Goal: Task Accomplishment & Management: Manage account settings

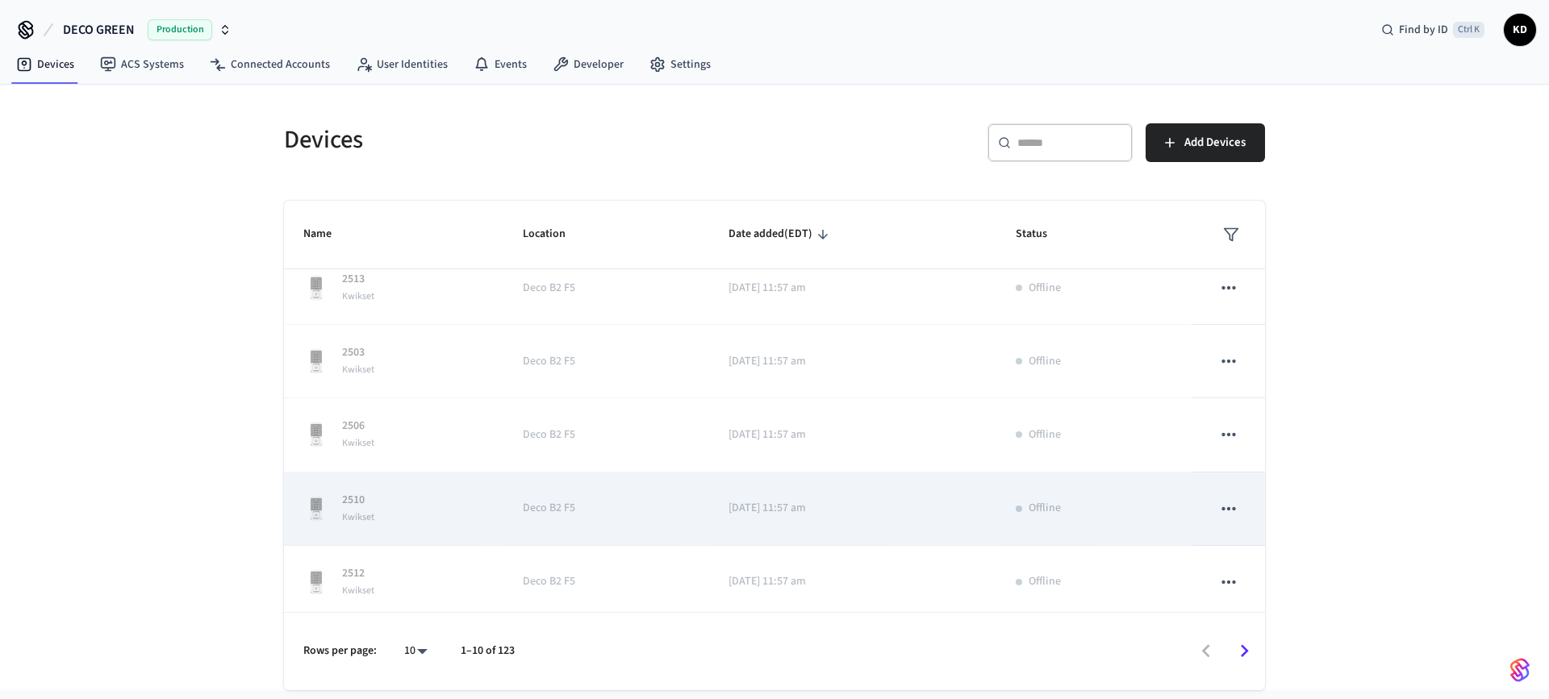
scroll to position [403, 0]
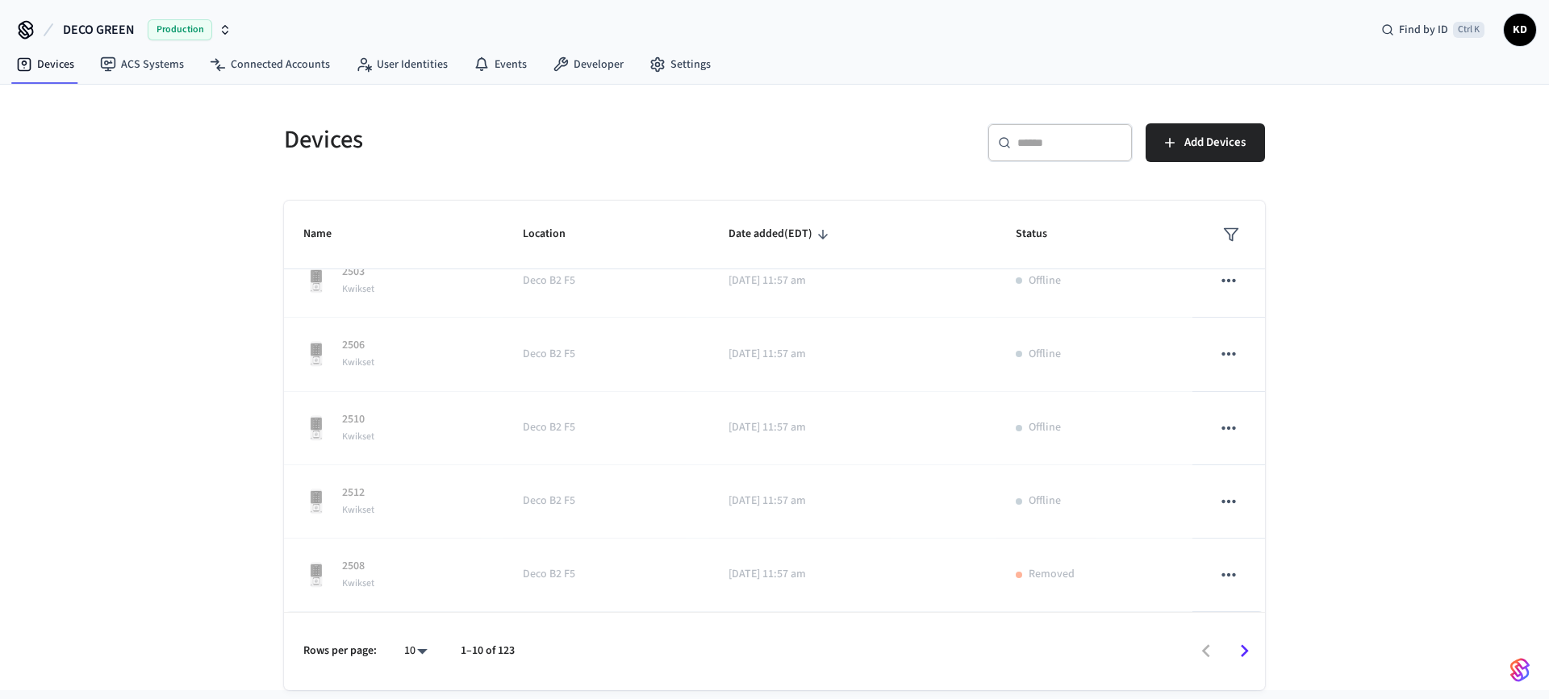
click at [419, 657] on body "DECO GREEN Production Find by ID Ctrl K KD Devices ACS Systems Connected Accoun…" at bounding box center [774, 345] width 1549 height 691
click at [419, 656] on li "All" at bounding box center [409, 652] width 43 height 43
type input "**"
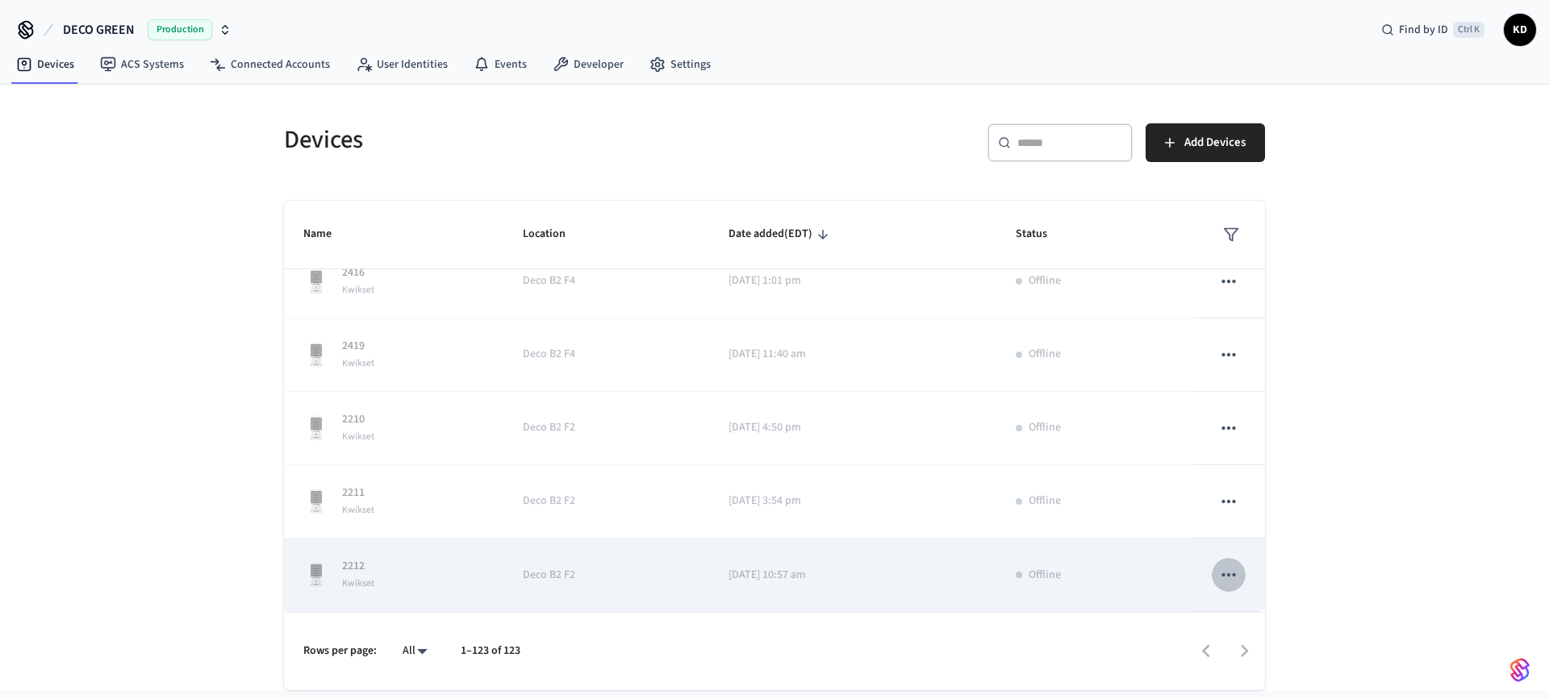
click at [1218, 578] on icon "sticky table" at bounding box center [1228, 575] width 21 height 21
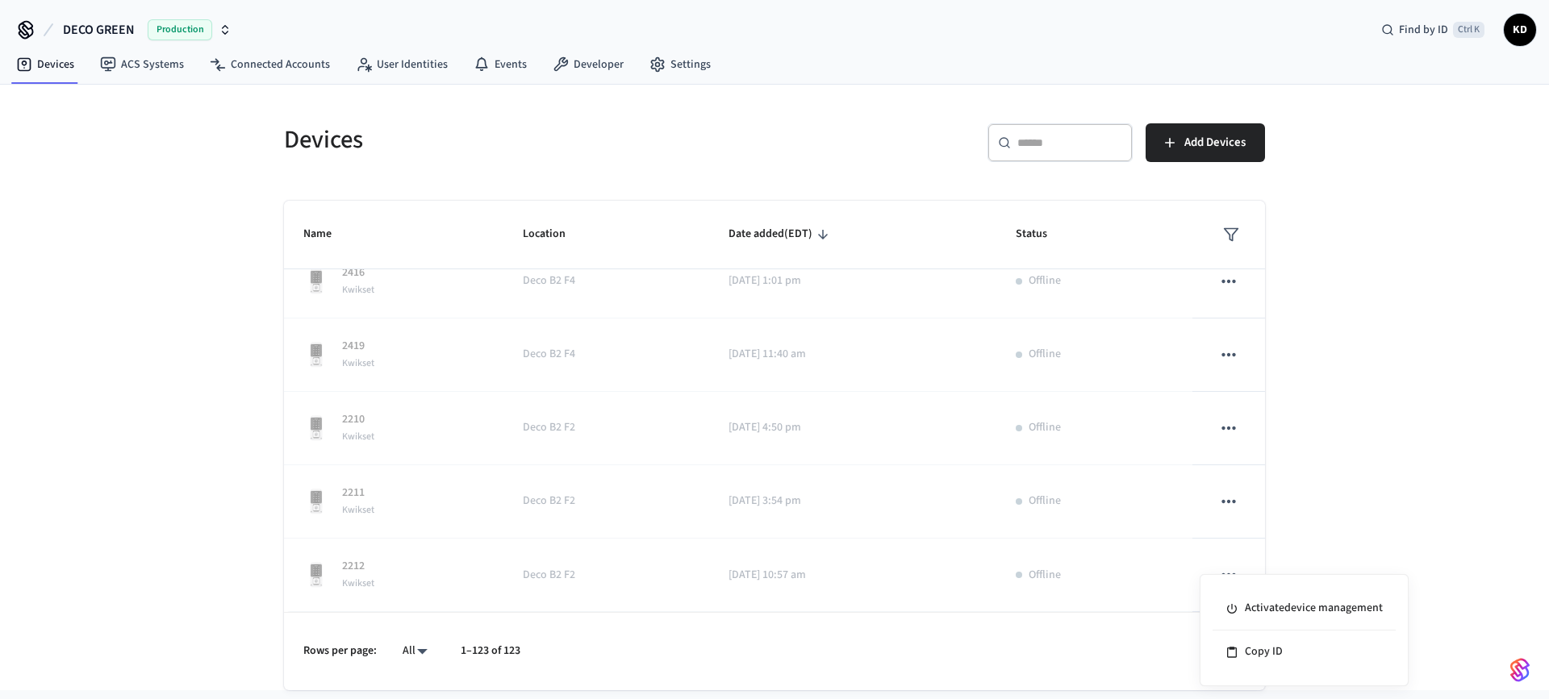
click at [88, 376] on div at bounding box center [774, 349] width 1549 height 699
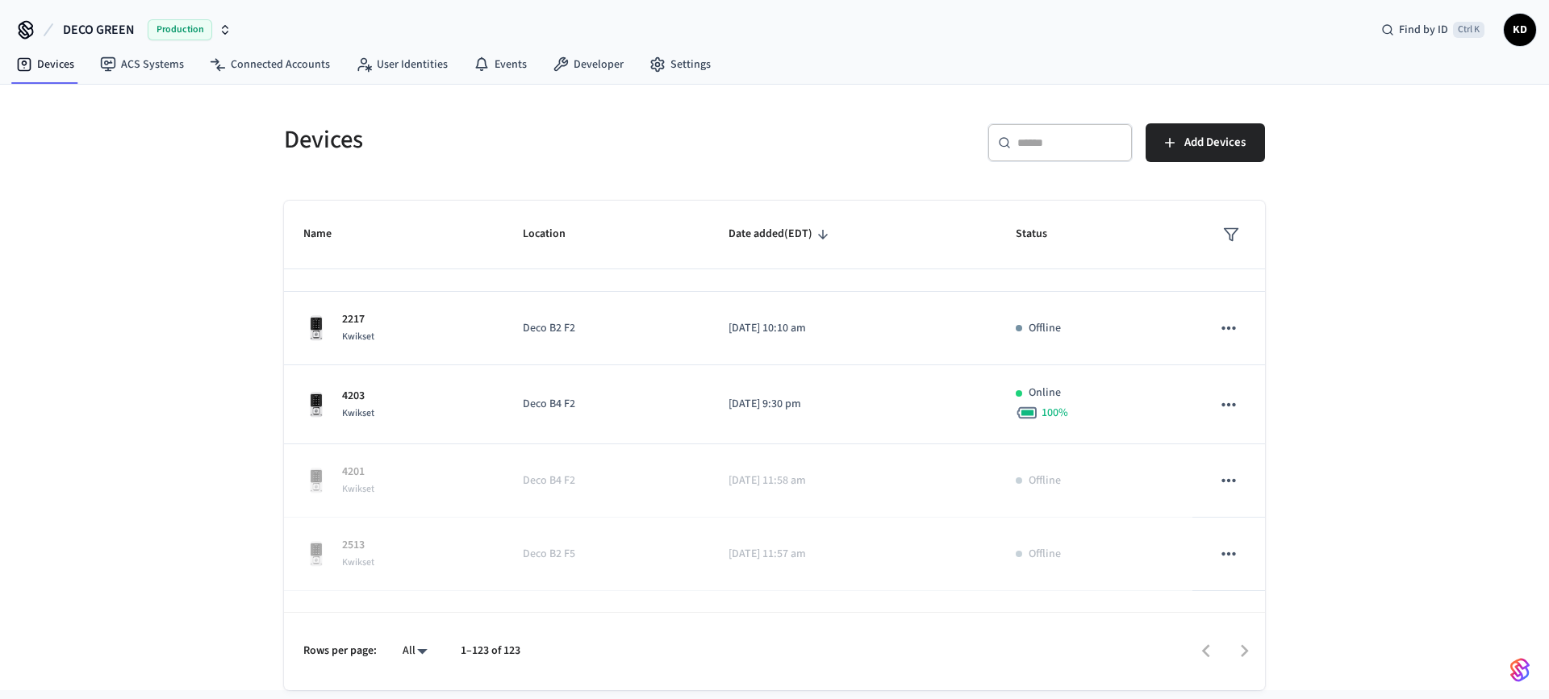
scroll to position [0, 0]
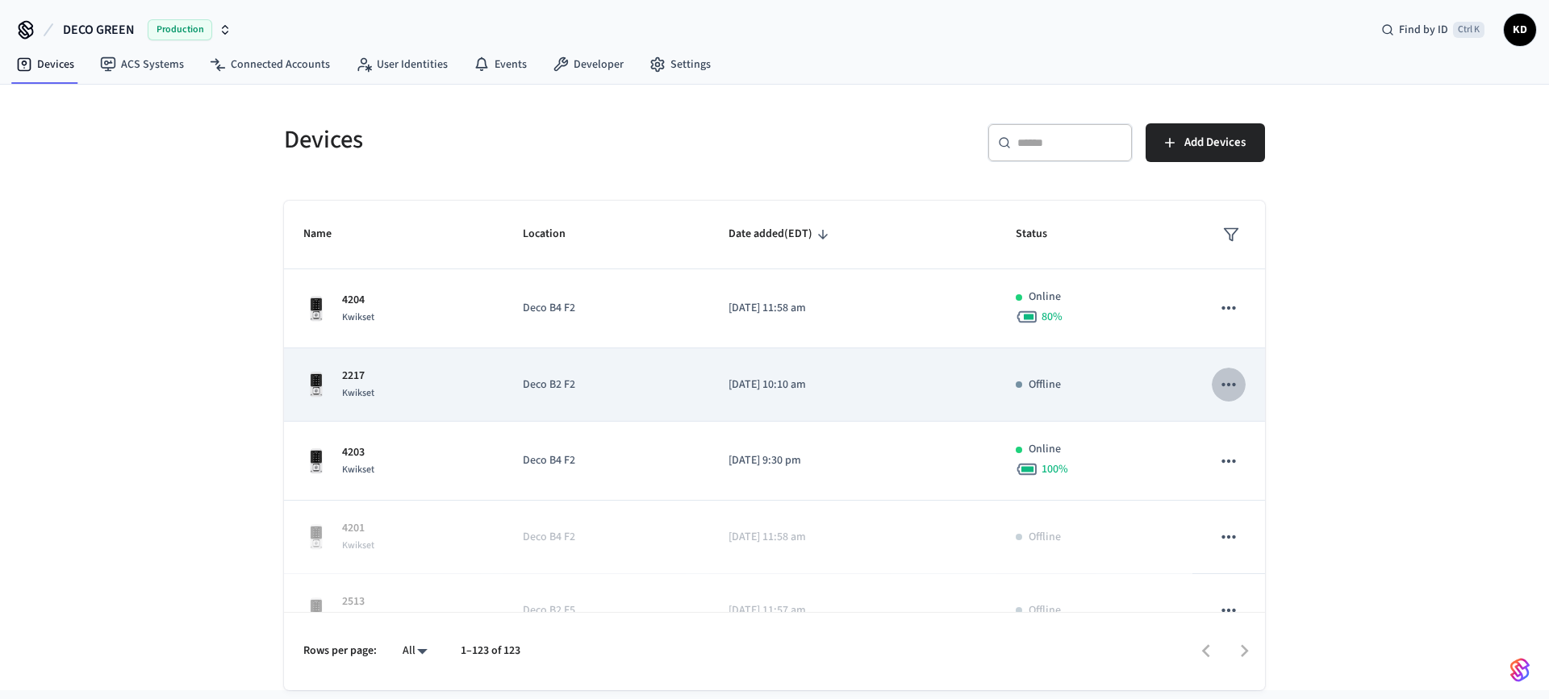
click at [1223, 387] on icon "sticky table" at bounding box center [1228, 384] width 21 height 21
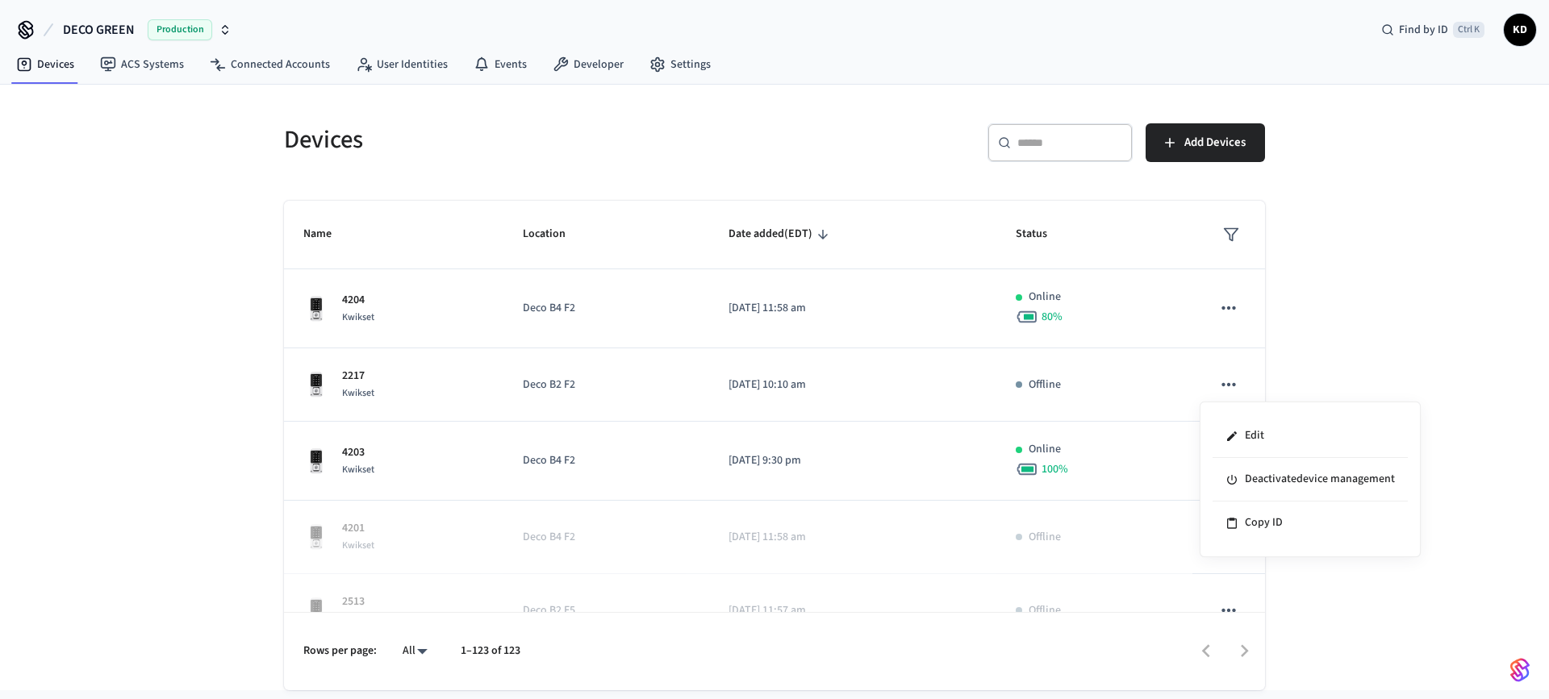
click at [1209, 308] on div at bounding box center [774, 349] width 1549 height 699
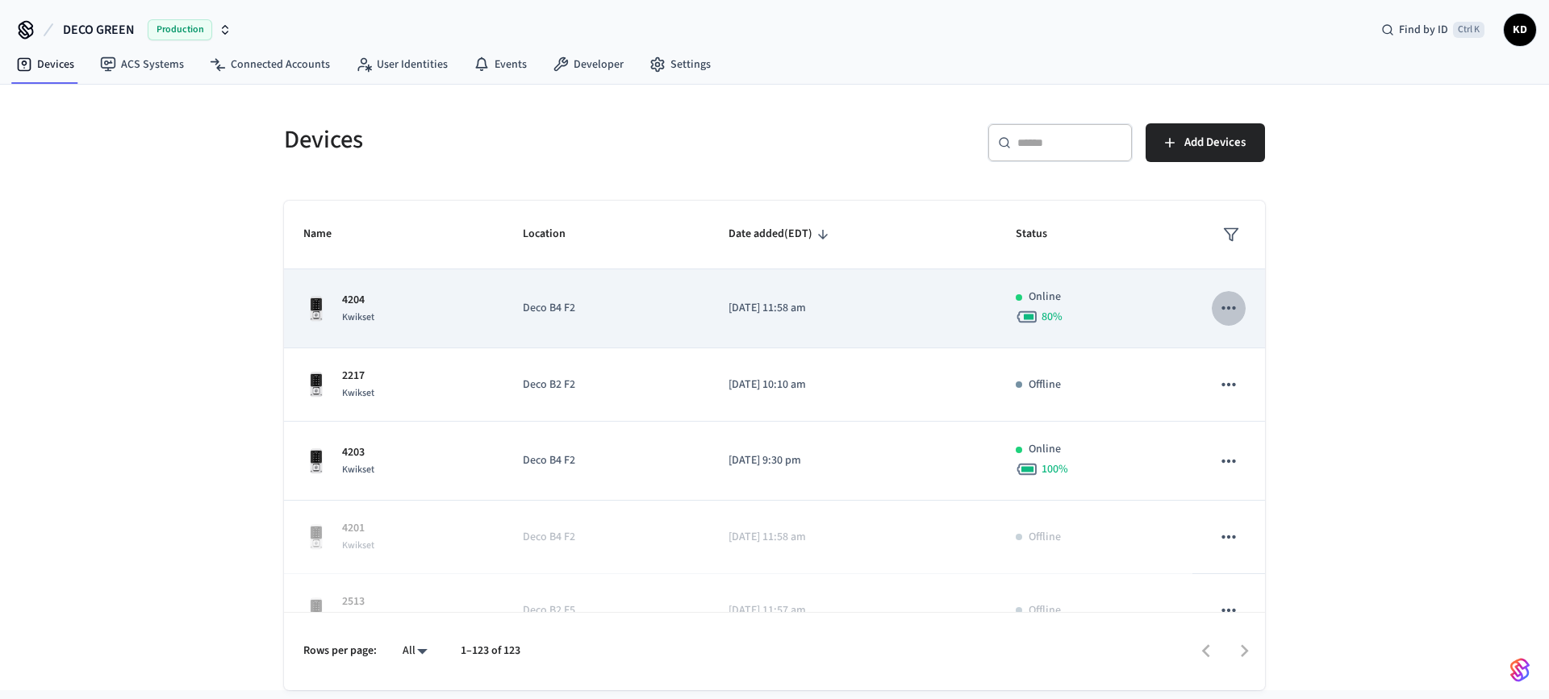
click at [1218, 303] on icon "sticky table" at bounding box center [1228, 308] width 21 height 21
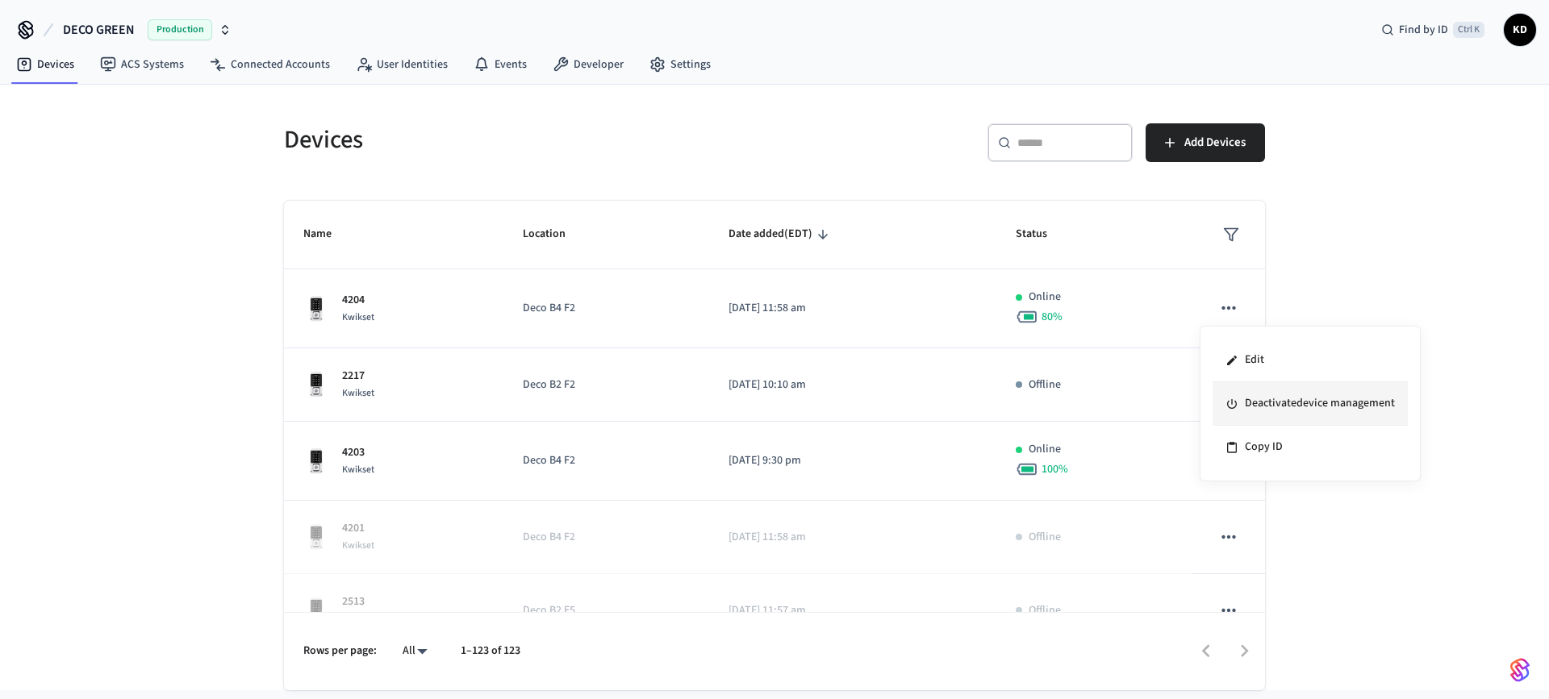
click at [1277, 407] on li "Deactivate device management" at bounding box center [1309, 404] width 195 height 44
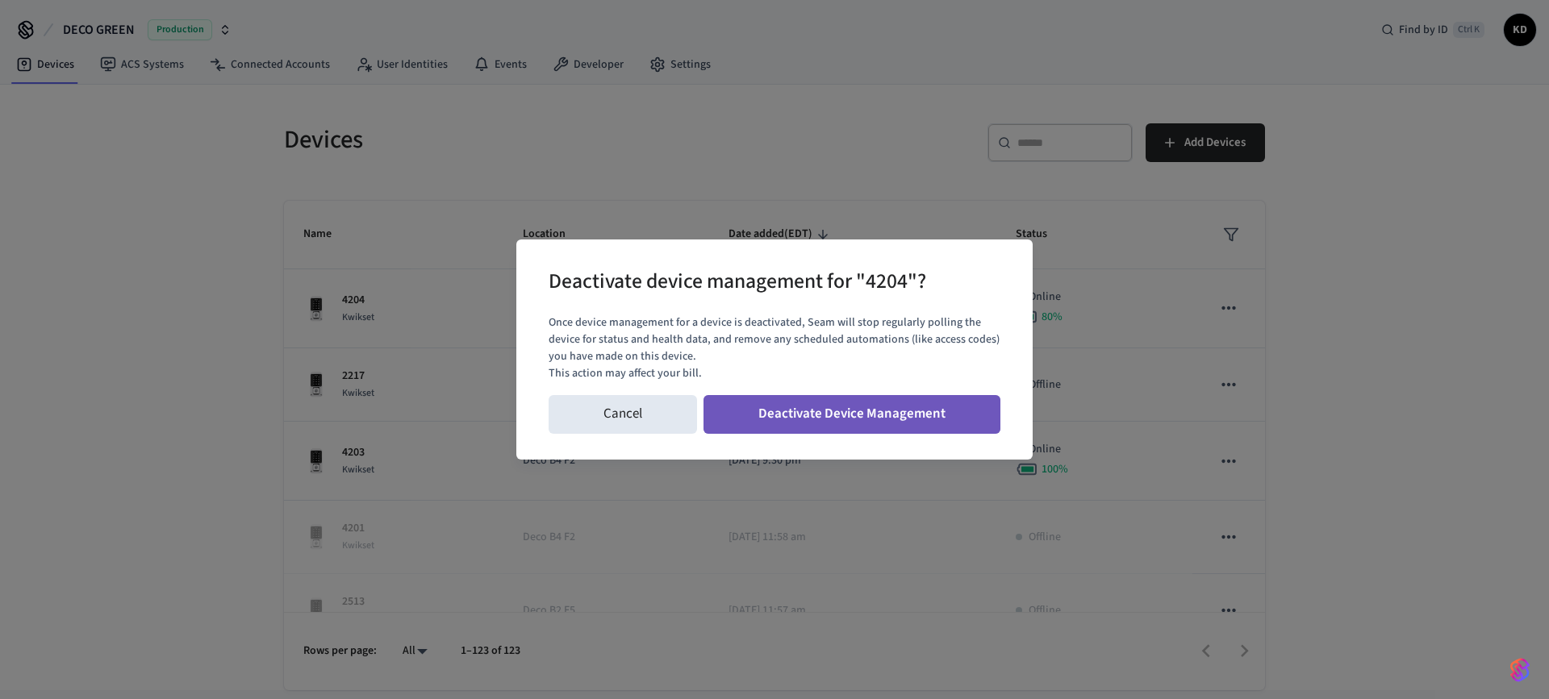
click at [852, 413] on button "Deactivate Device Management" at bounding box center [851, 414] width 297 height 39
